Goal: Task Accomplishment & Management: Manage account settings

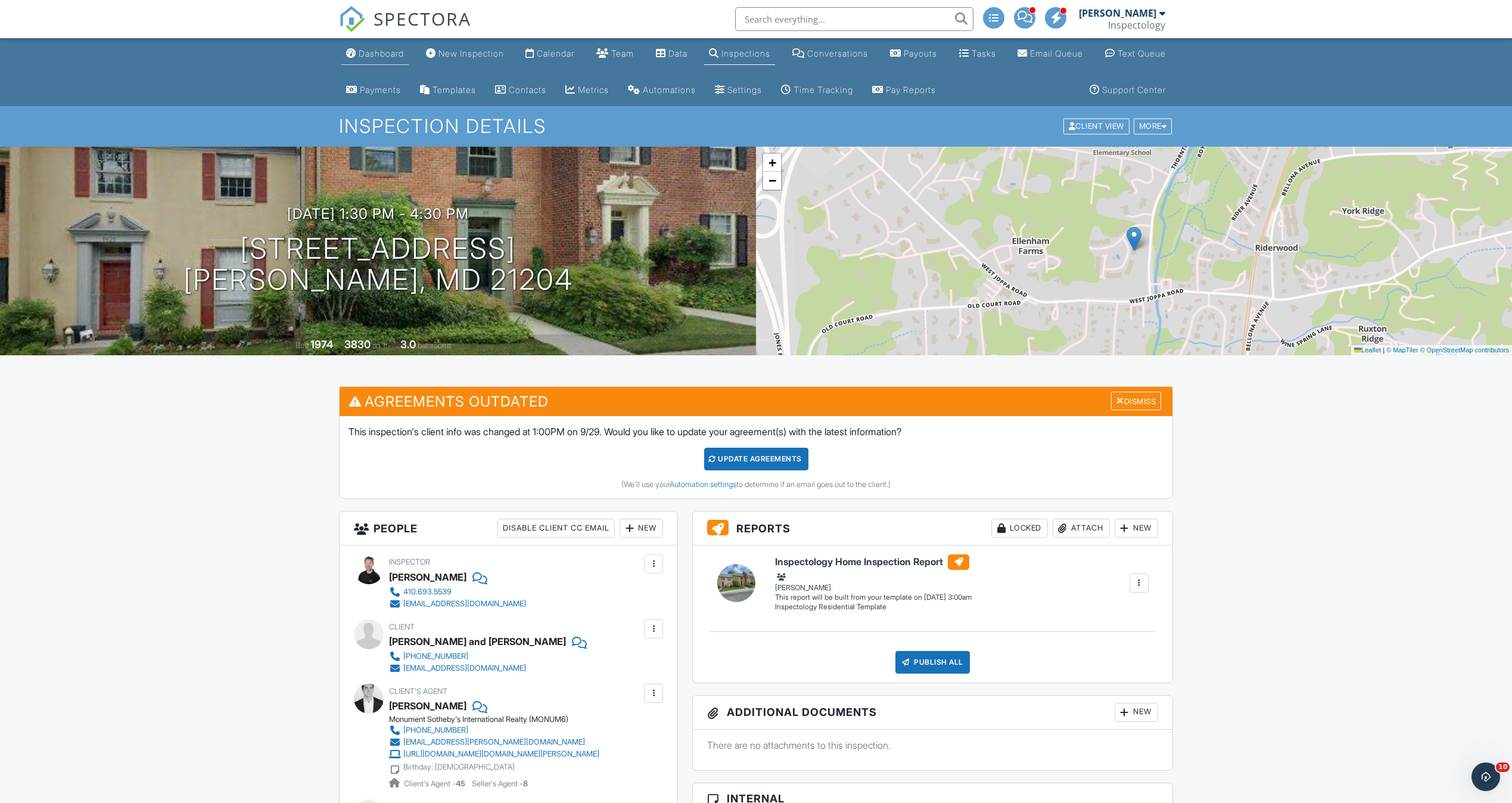
click at [391, 55] on div "Dashboard" at bounding box center [381, 54] width 45 height 10
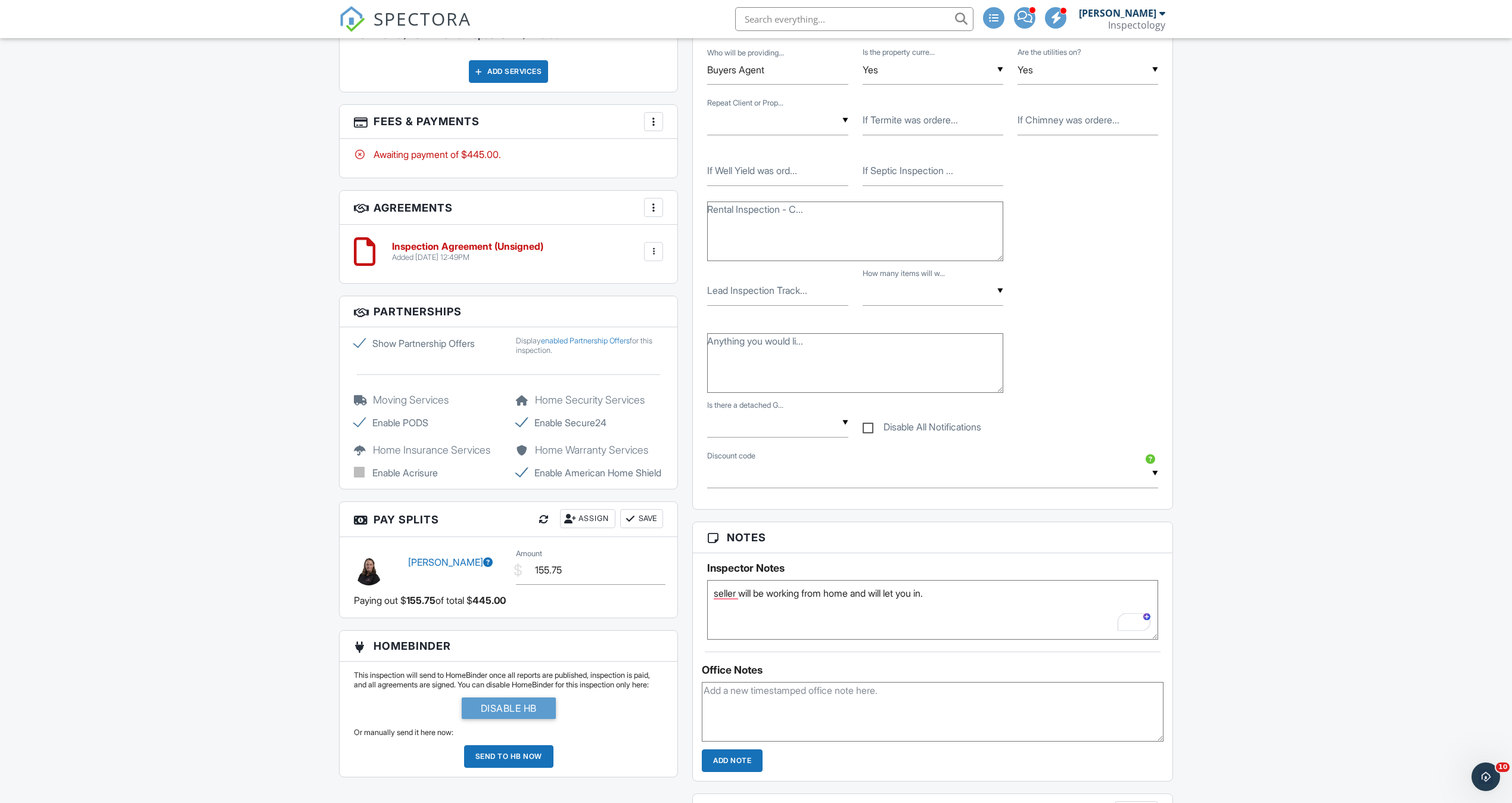
type textarea "seller will be working from home and will let you in."
click at [1308, 514] on div "Dashboard New Inspection Calendar Team Data Inspections Conversations Payouts T…" at bounding box center [756, 455] width 1512 height 2444
